Goal: Task Accomplishment & Management: Manage account settings

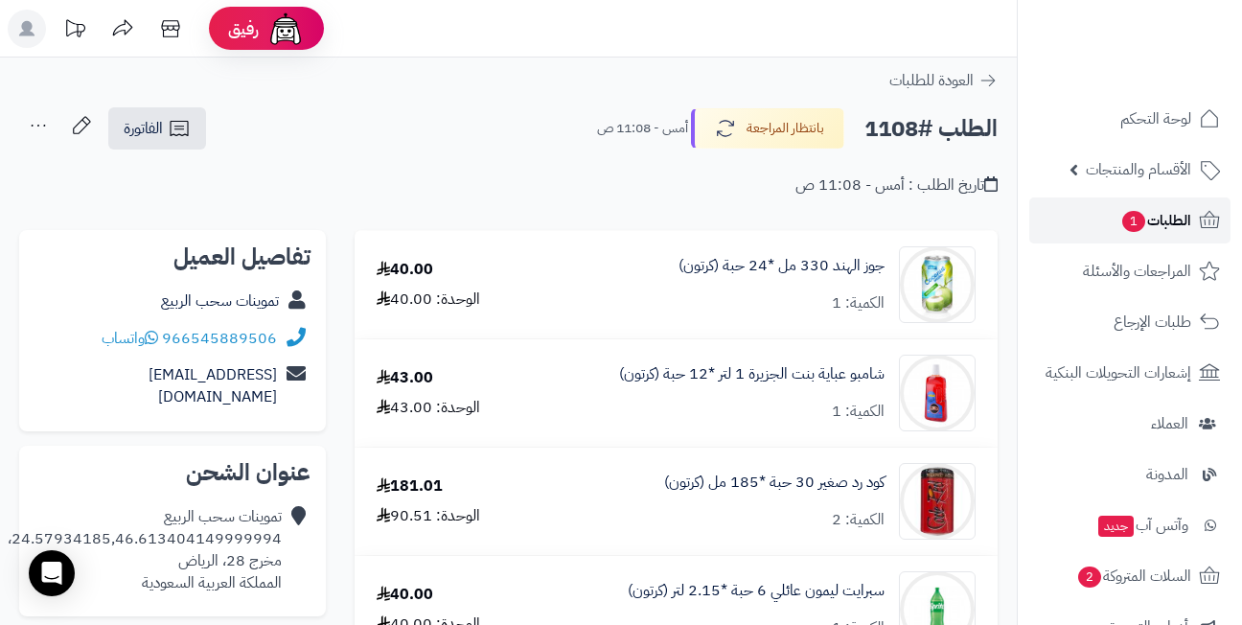
drag, startPoint x: 0, startPoint y: 0, endPoint x: 1131, endPoint y: 213, distance: 1150.7
click at [1131, 213] on span "1" at bounding box center [1133, 221] width 23 height 21
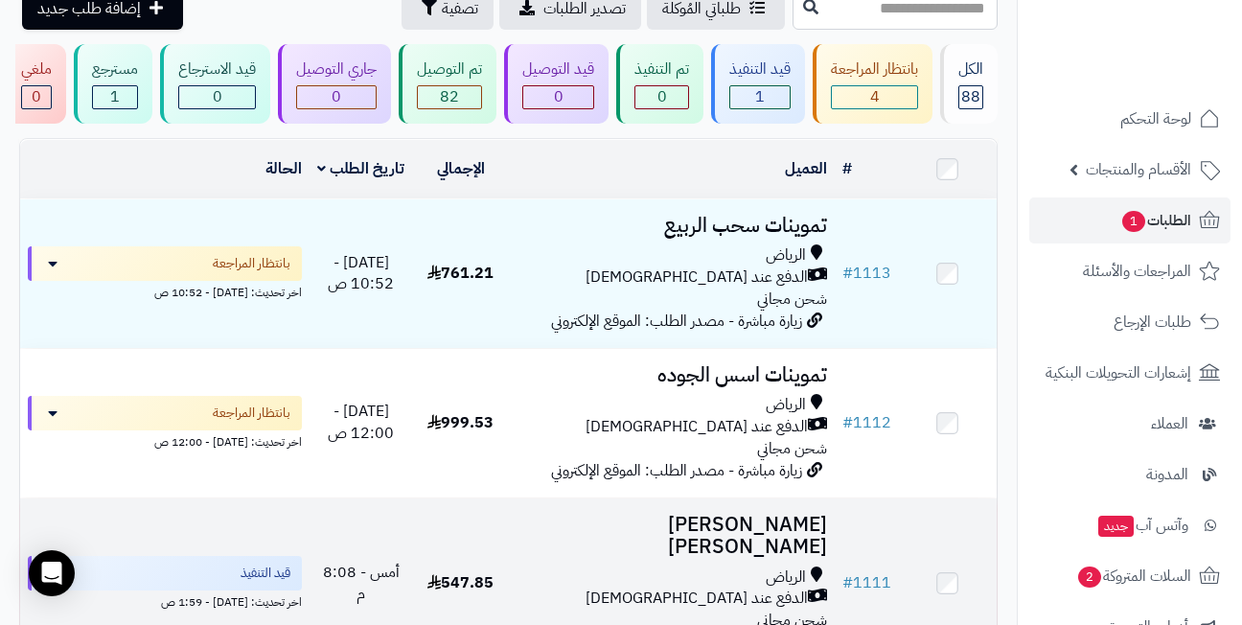
scroll to position [96, 0]
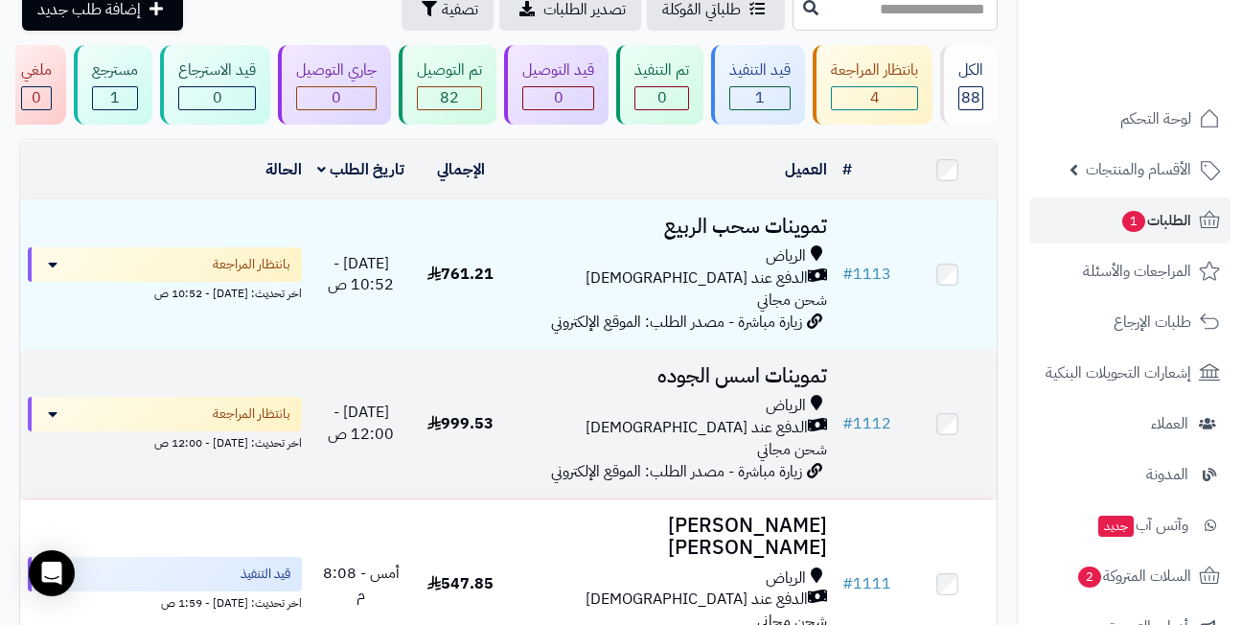
click at [584, 483] on span "زيارة مباشرة - مصدر الطلب: الموقع الإلكتروني" at bounding box center [676, 471] width 251 height 23
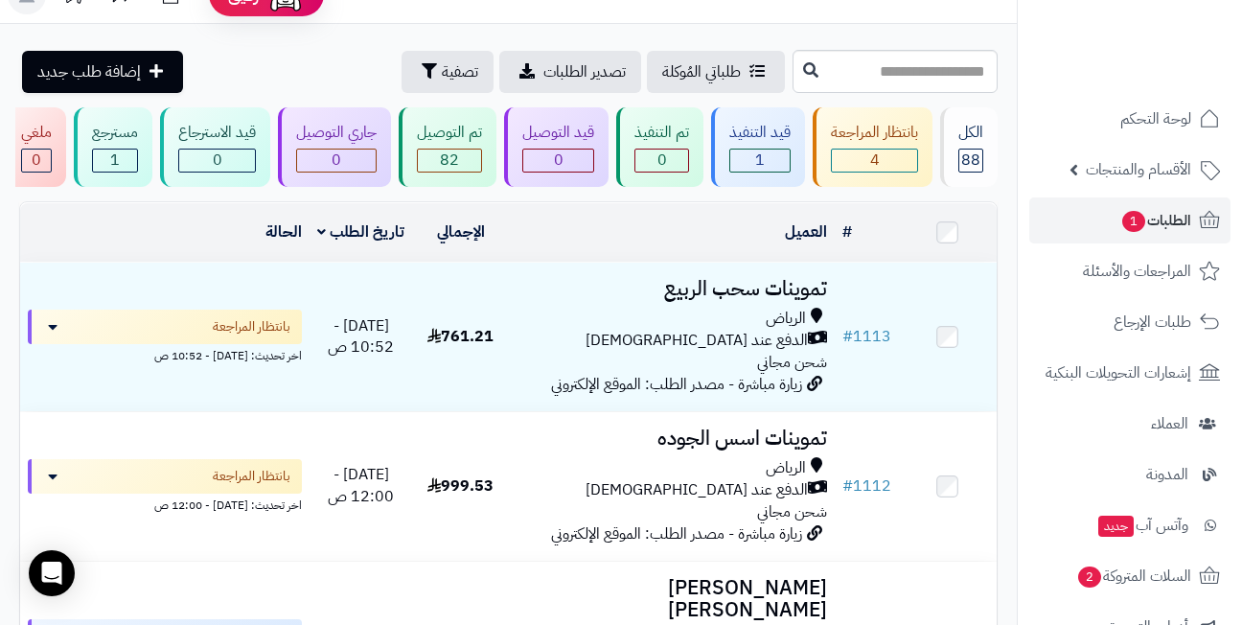
scroll to position [0, 0]
